Goal: Task Accomplishment & Management: Use online tool/utility

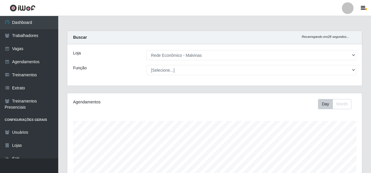
select select "194"
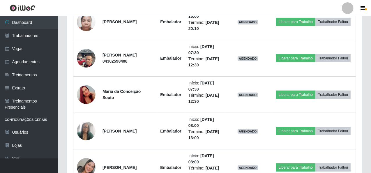
scroll to position [940, 0]
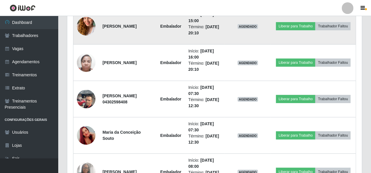
drag, startPoint x: 371, startPoint y: 65, endPoint x: 277, endPoint y: 20, distance: 104.3
click at [271, 20] on td "AGENDADO" at bounding box center [248, 26] width 46 height 36
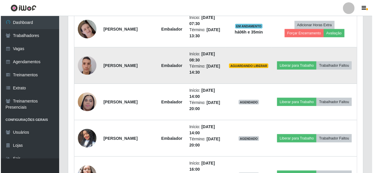
scroll to position [291, 0]
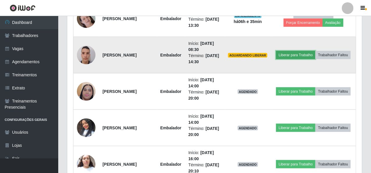
click at [316, 51] on button "Liberar para Trabalho" at bounding box center [295, 55] width 39 height 8
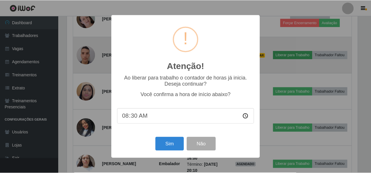
scroll to position [121, 293]
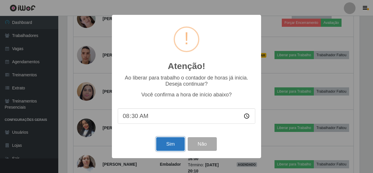
click at [164, 146] on button "Sim" at bounding box center [170, 144] width 28 height 14
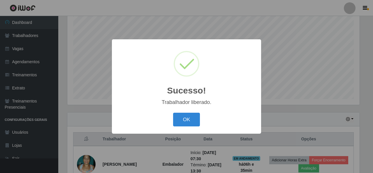
click at [190, 115] on button "OK" at bounding box center [186, 120] width 27 height 14
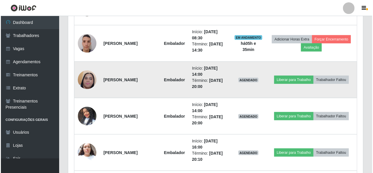
scroll to position [313, 0]
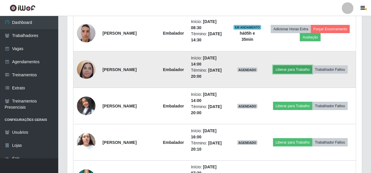
click at [310, 67] on button "Liberar para Trabalho" at bounding box center [292, 70] width 39 height 8
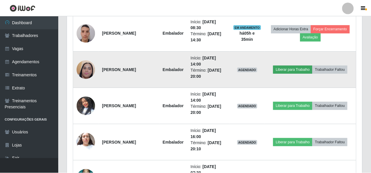
scroll to position [121, 293]
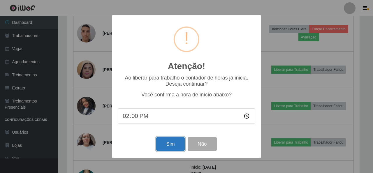
click at [171, 147] on button "Sim" at bounding box center [170, 144] width 28 height 14
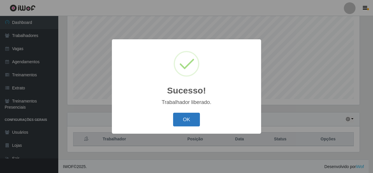
click at [194, 116] on button "OK" at bounding box center [186, 120] width 27 height 14
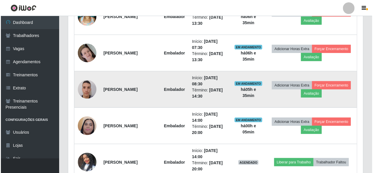
scroll to position [313, 0]
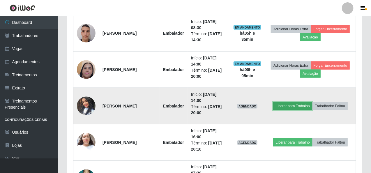
click at [305, 104] on button "Liberar para Trabalho" at bounding box center [292, 106] width 39 height 8
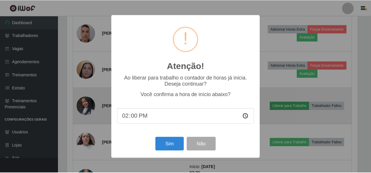
scroll to position [121, 293]
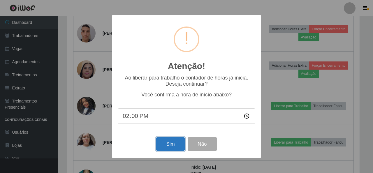
click at [165, 145] on button "Sim" at bounding box center [170, 144] width 28 height 14
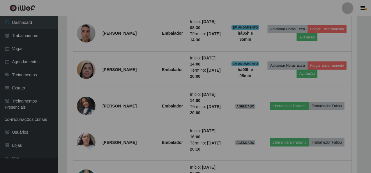
scroll to position [0, 0]
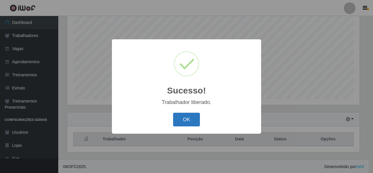
click at [191, 120] on button "OK" at bounding box center [186, 120] width 27 height 14
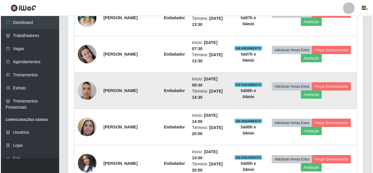
scroll to position [291, 0]
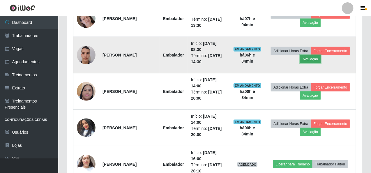
click at [321, 58] on button "Avaliação" at bounding box center [310, 59] width 21 height 8
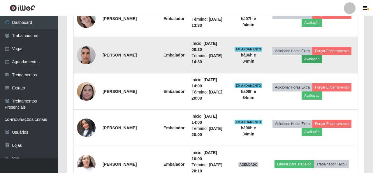
scroll to position [121, 293]
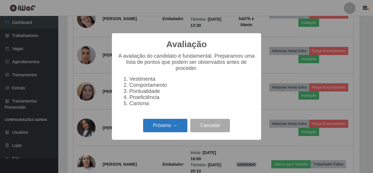
click at [173, 125] on button "Próximo →" at bounding box center [165, 126] width 44 height 14
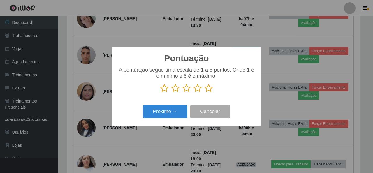
scroll to position [291308, 291137]
click at [210, 89] on icon at bounding box center [209, 88] width 8 height 9
click at [205, 93] on input "radio" at bounding box center [205, 93] width 0 height 0
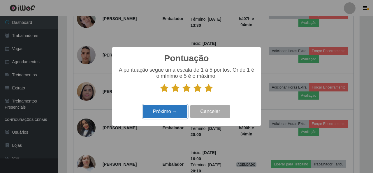
click at [173, 110] on button "Próximo →" at bounding box center [165, 112] width 44 height 14
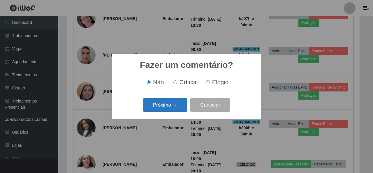
click at [171, 105] on button "Próximo →" at bounding box center [165, 105] width 44 height 14
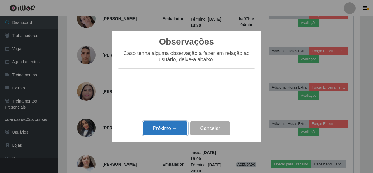
click at [170, 126] on button "Próximo →" at bounding box center [165, 129] width 44 height 14
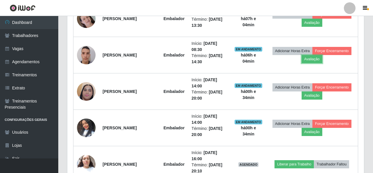
scroll to position [121, 295]
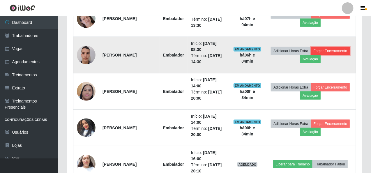
click at [311, 55] on button "Forçar Encerramento" at bounding box center [330, 51] width 39 height 8
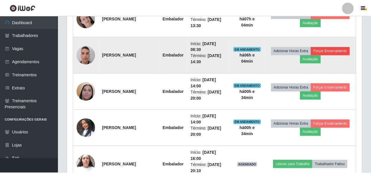
scroll to position [121, 293]
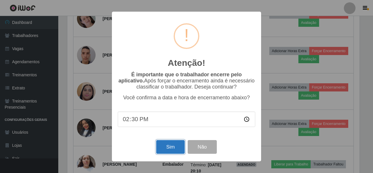
click at [167, 146] on button "Sim" at bounding box center [170, 147] width 28 height 14
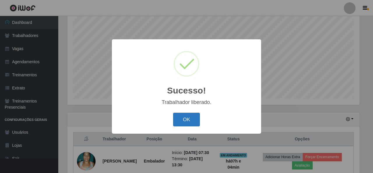
click at [188, 114] on button "OK" at bounding box center [186, 120] width 27 height 14
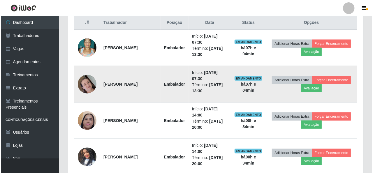
scroll to position [255, 0]
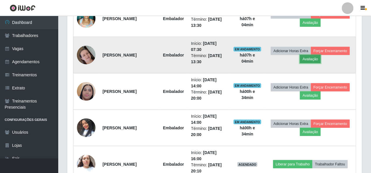
click at [321, 57] on button "Avaliação" at bounding box center [310, 59] width 21 height 8
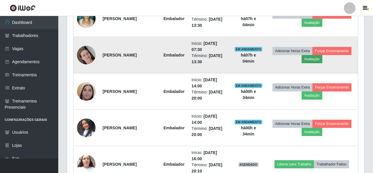
scroll to position [121, 293]
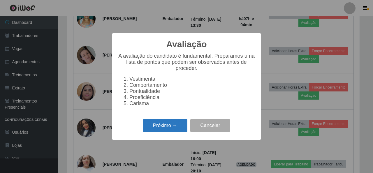
drag, startPoint x: 170, startPoint y: 139, endPoint x: 171, endPoint y: 135, distance: 4.5
click at [170, 136] on div "Avaliação × A avaliação do candidato é fundamental. Preparamos uma lista de pon…" at bounding box center [186, 86] width 149 height 106
click at [171, 133] on button "Próximo →" at bounding box center [165, 126] width 44 height 14
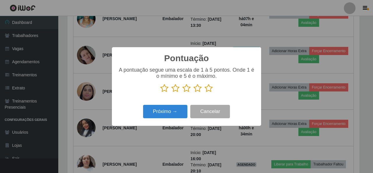
scroll to position [291308, 291137]
click at [207, 89] on icon at bounding box center [209, 88] width 8 height 9
click at [205, 93] on input "radio" at bounding box center [205, 93] width 0 height 0
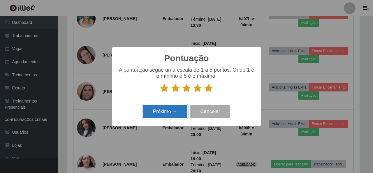
click at [181, 113] on button "Próximo →" at bounding box center [165, 112] width 44 height 14
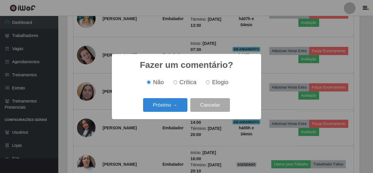
click at [210, 82] on label "Elogio" at bounding box center [216, 82] width 25 height 7
click at [210, 82] on input "Elogio" at bounding box center [208, 82] width 4 height 4
radio input "true"
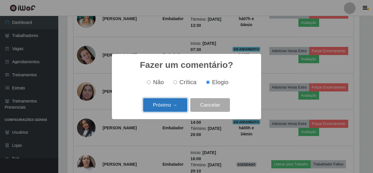
click at [183, 103] on button "Próximo →" at bounding box center [165, 105] width 44 height 14
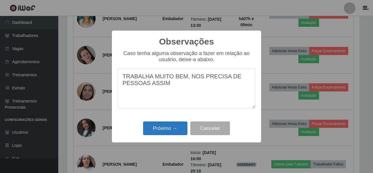
type textarea "TRABALHA MUITO BEM, NOS PRECISA DE PESSOAS ASSIM"
click at [166, 133] on button "Próximo →" at bounding box center [165, 129] width 44 height 14
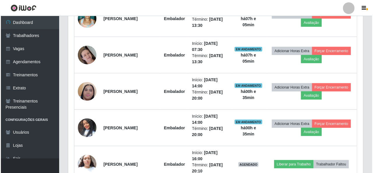
scroll to position [121, 295]
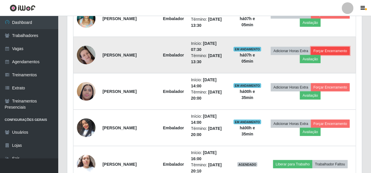
click at [311, 55] on button "Forçar Encerramento" at bounding box center [330, 51] width 39 height 8
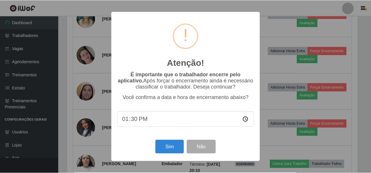
scroll to position [121, 293]
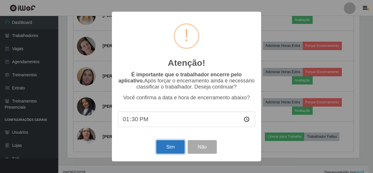
click at [168, 150] on button "Sim" at bounding box center [170, 147] width 28 height 14
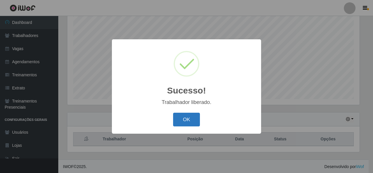
click at [198, 119] on button "OK" at bounding box center [186, 120] width 27 height 14
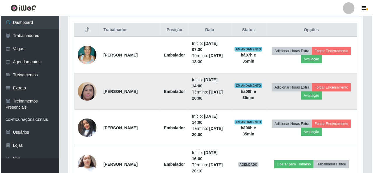
scroll to position [226, 0]
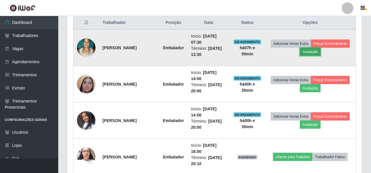
click at [321, 52] on button "Avaliação" at bounding box center [310, 52] width 21 height 8
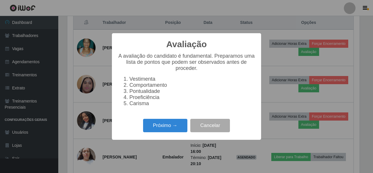
scroll to position [121, 293]
click at [171, 128] on button "Próximo →" at bounding box center [165, 126] width 44 height 14
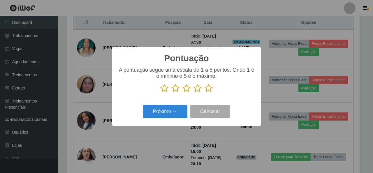
drag, startPoint x: 207, startPoint y: 89, endPoint x: 185, endPoint y: 101, distance: 26.0
click at [207, 89] on icon at bounding box center [209, 88] width 8 height 9
click at [205, 93] on input "radio" at bounding box center [205, 93] width 0 height 0
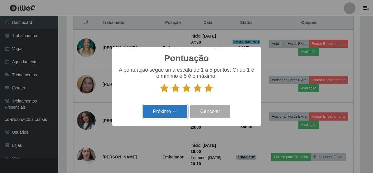
click at [178, 107] on button "Próximo →" at bounding box center [165, 112] width 44 height 14
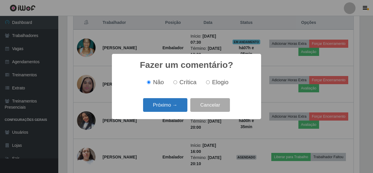
click at [177, 102] on button "Próximo →" at bounding box center [165, 105] width 44 height 14
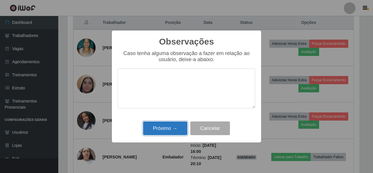
click at [168, 129] on button "Próximo →" at bounding box center [165, 129] width 44 height 14
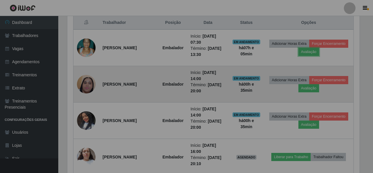
scroll to position [121, 295]
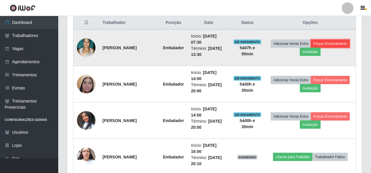
click at [311, 48] on button "Forçar Encerramento" at bounding box center [330, 44] width 39 height 8
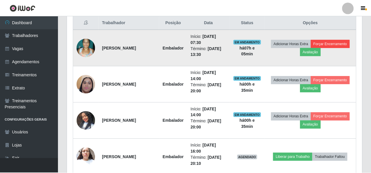
scroll to position [121, 293]
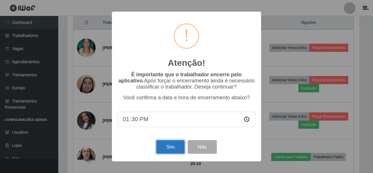
click at [164, 146] on button "Sim" at bounding box center [170, 147] width 28 height 14
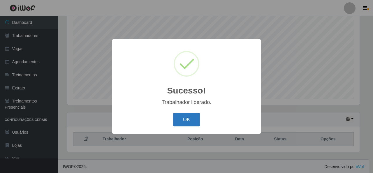
click at [185, 122] on button "OK" at bounding box center [186, 120] width 27 height 14
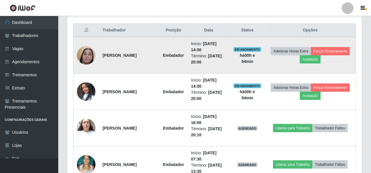
scroll to position [226, 0]
